Goal: Book appointment/travel/reservation

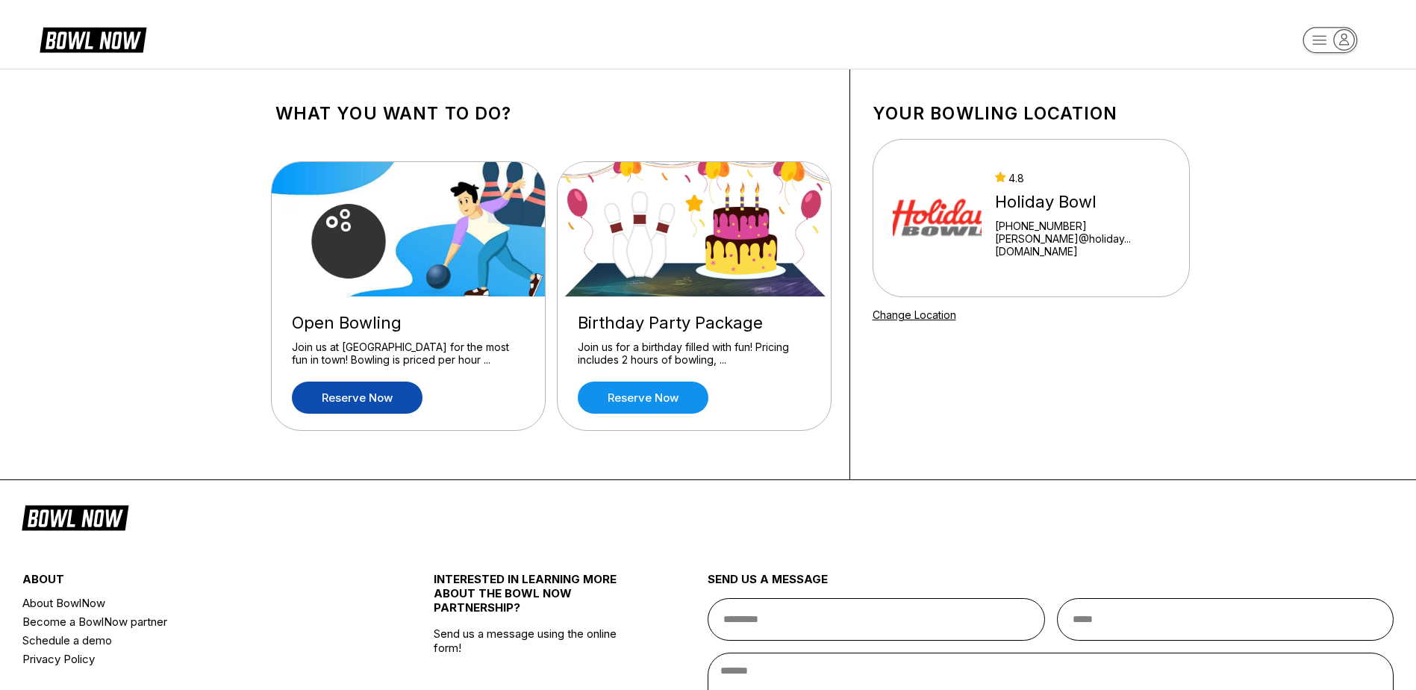
click at [366, 392] on link "Reserve now" at bounding box center [357, 397] width 131 height 32
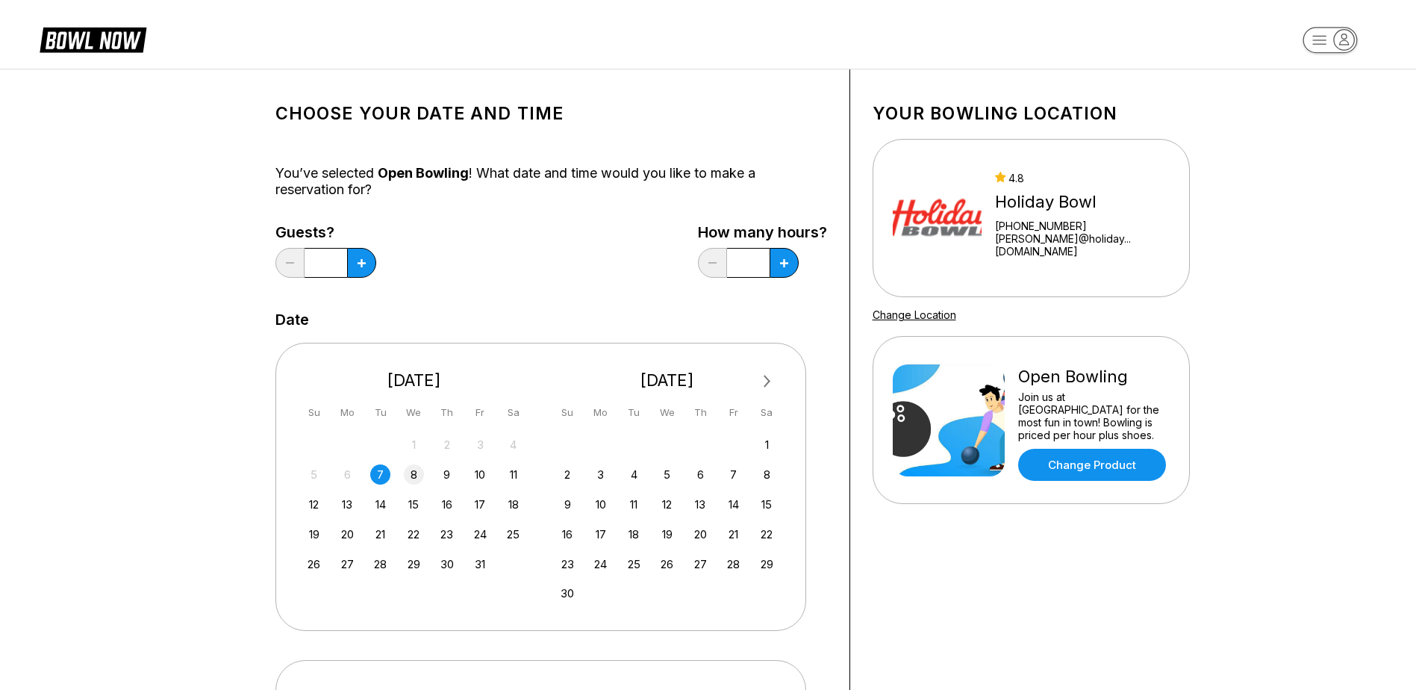
click at [412, 477] on div "8" at bounding box center [414, 474] width 20 height 20
click at [365, 267] on button at bounding box center [361, 263] width 29 height 30
type input "*"
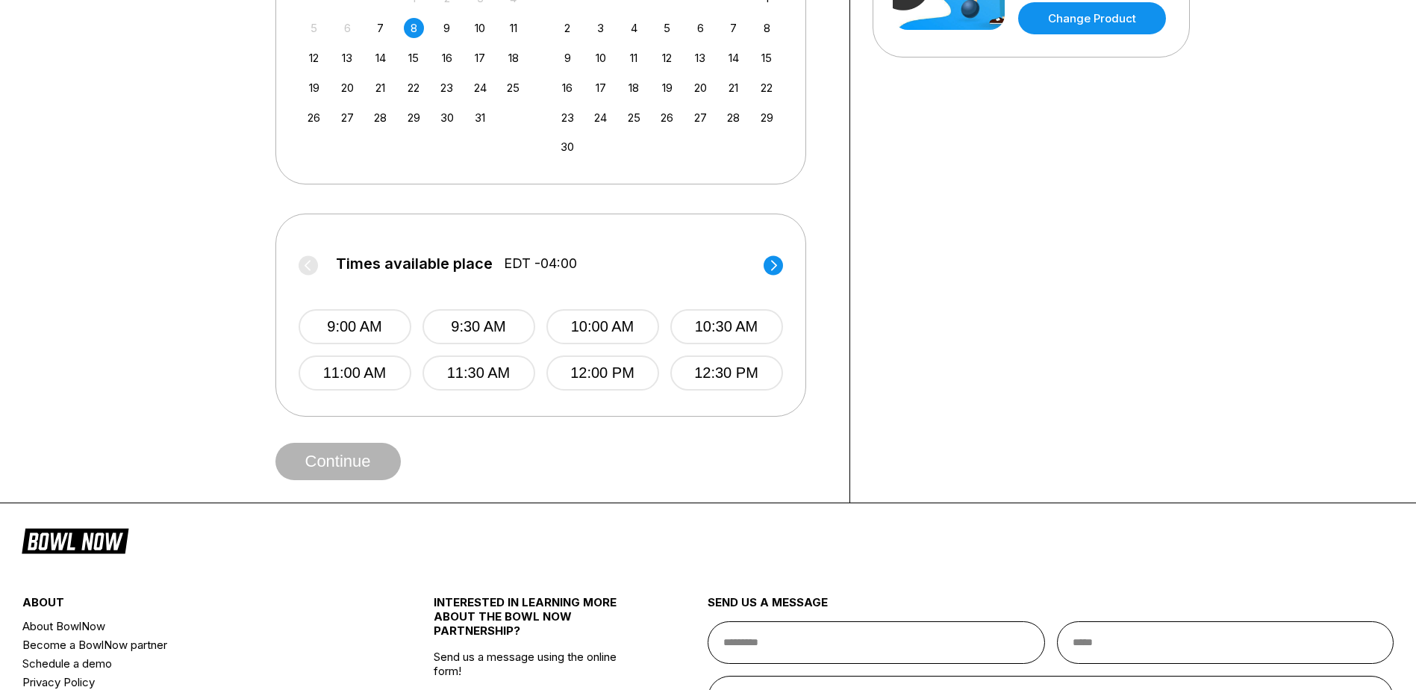
scroll to position [448, 0]
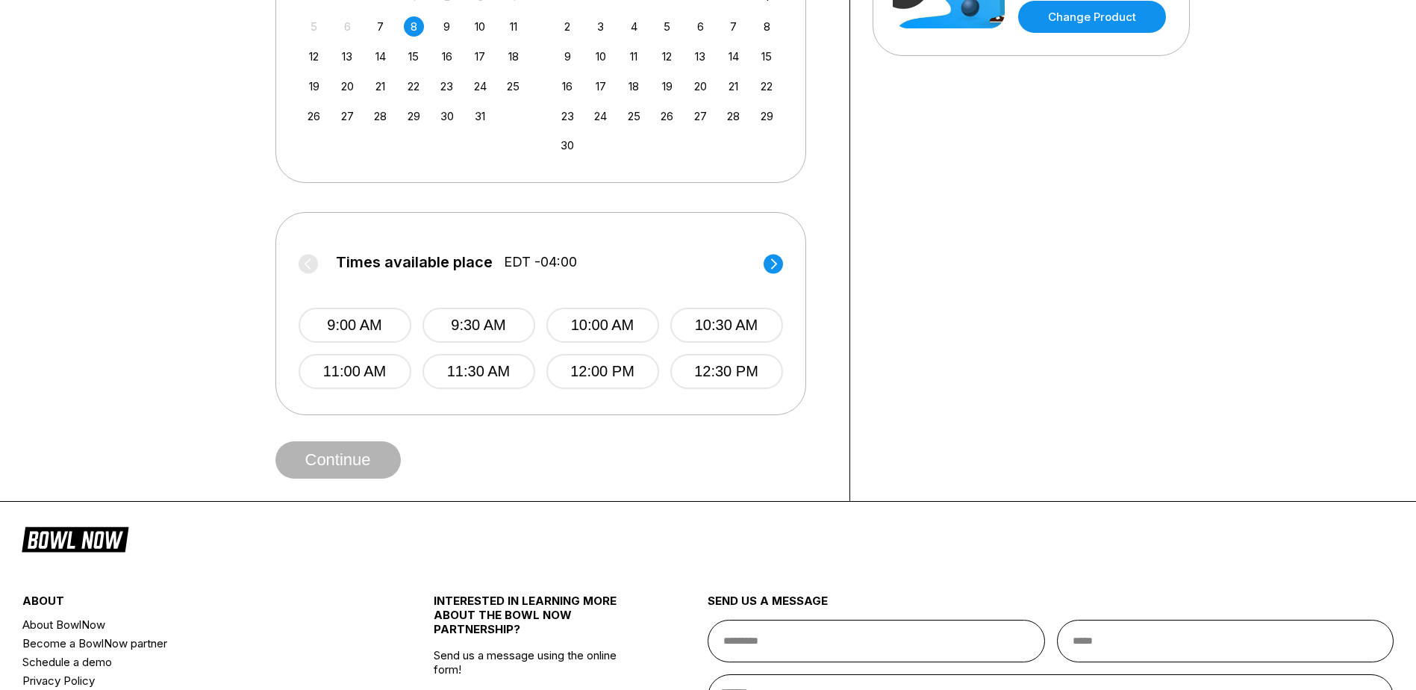
click at [770, 263] on circle at bounding box center [772, 263] width 19 height 19
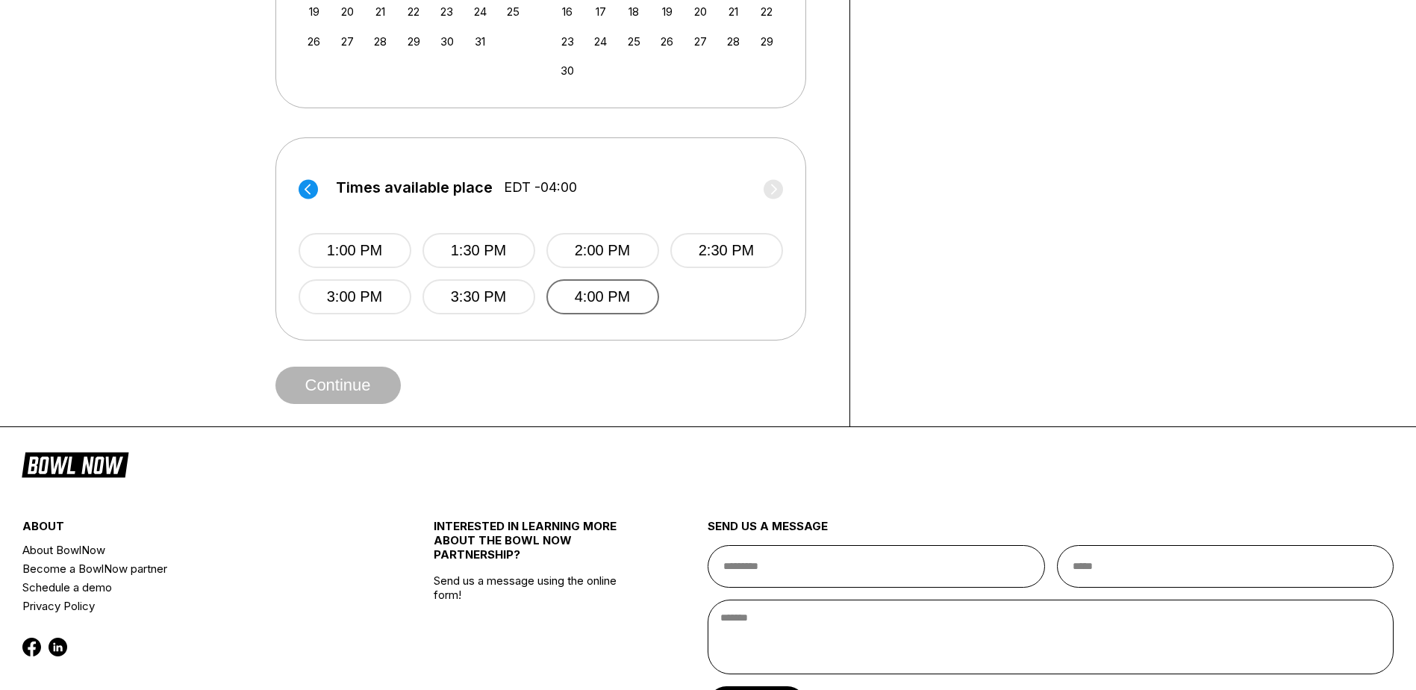
click at [596, 304] on button "4:00 PM" at bounding box center [602, 296] width 113 height 35
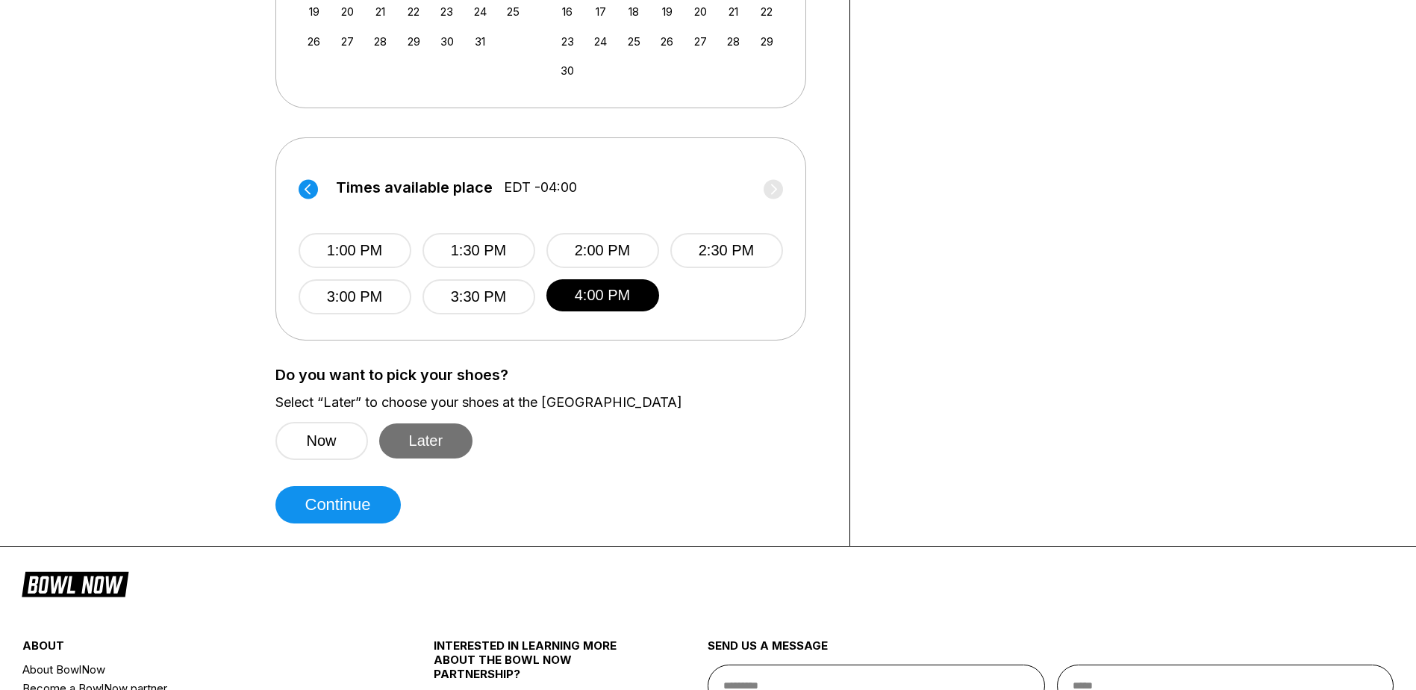
click at [448, 438] on button "Later" at bounding box center [426, 440] width 94 height 35
click at [383, 503] on button "Continue" at bounding box center [337, 504] width 125 height 37
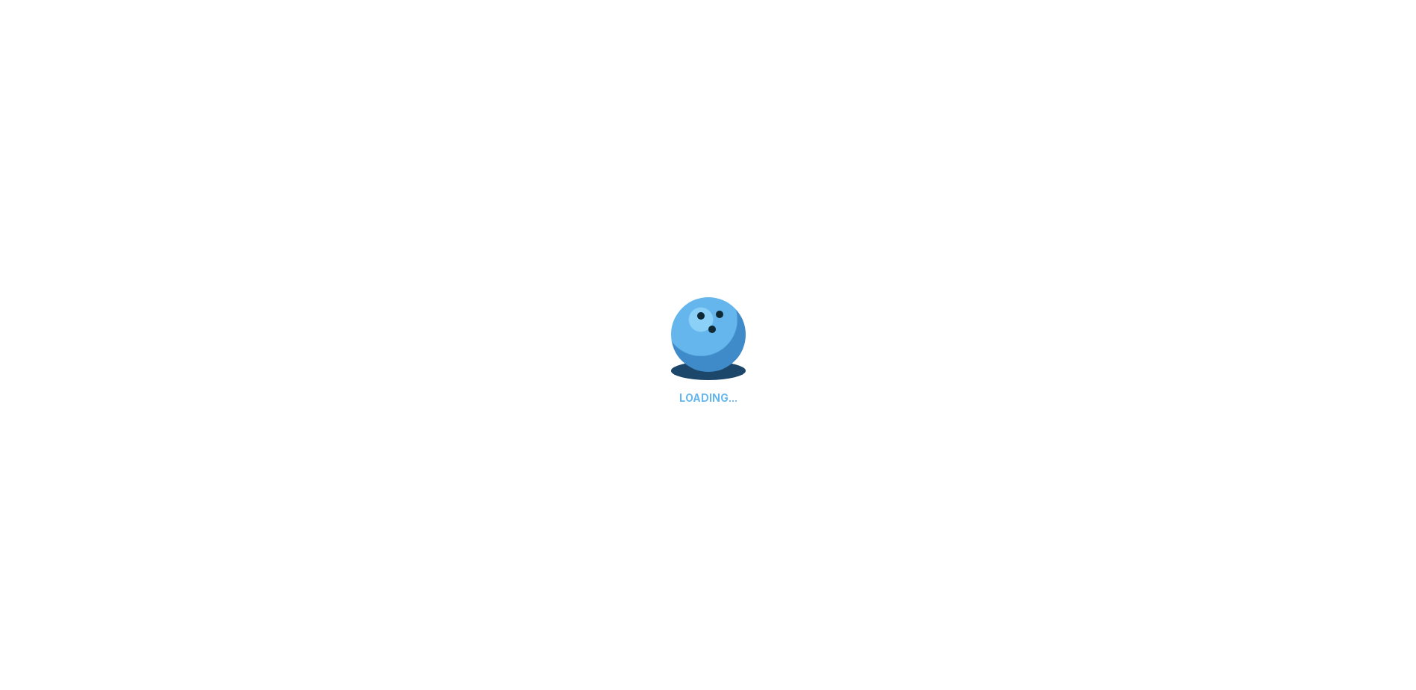
select select "**"
